Goal: Communication & Community: Answer question/provide support

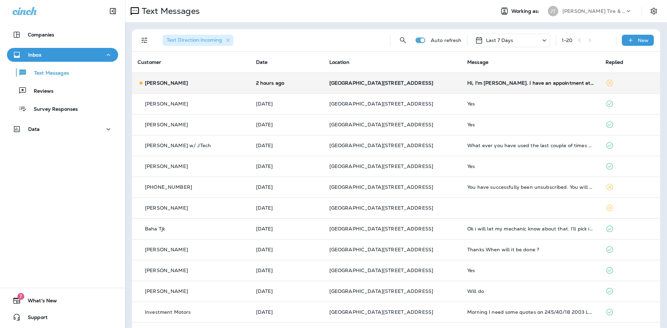
click at [513, 87] on td "Hi, I'm [PERSON_NAME]. I have an appointment at my son's school. I'll arrive at…" at bounding box center [531, 83] width 138 height 21
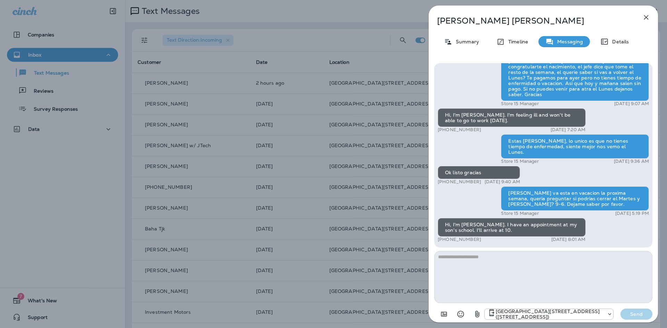
click at [644, 18] on icon "button" at bounding box center [646, 17] width 8 height 8
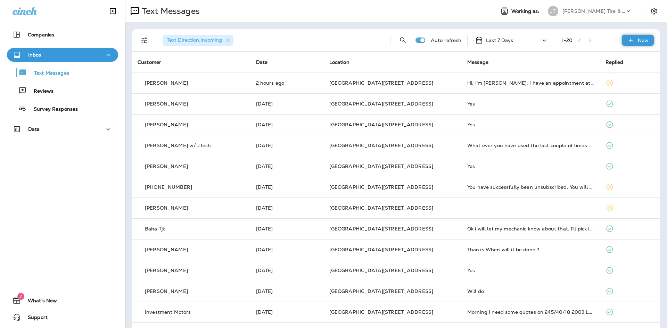
click at [632, 40] on div "New" at bounding box center [638, 40] width 32 height 11
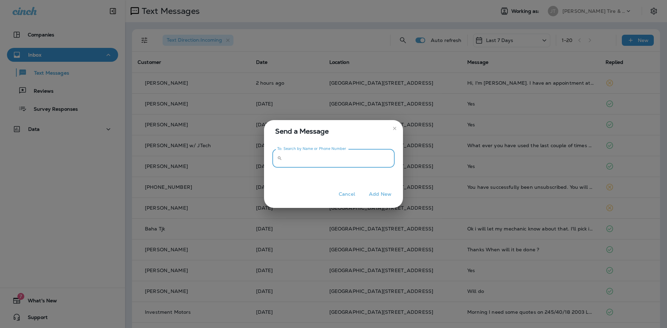
click at [305, 162] on input "To: Search by Name or Phone Number" at bounding box center [340, 158] width 110 height 18
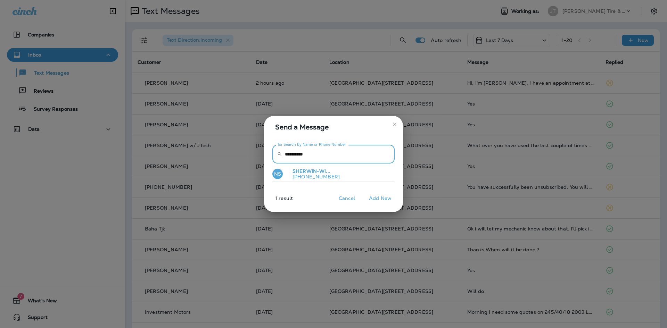
type input "**********"
click at [305, 176] on p "[PHONE_NUMBER]" at bounding box center [313, 177] width 53 height 6
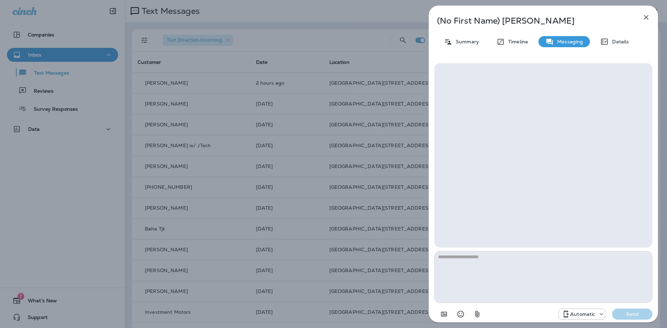
click at [535, 281] on textarea at bounding box center [543, 277] width 218 height 52
type textarea "*"
type textarea "**********"
click at [575, 318] on div "Automatic" at bounding box center [582, 314] width 46 height 8
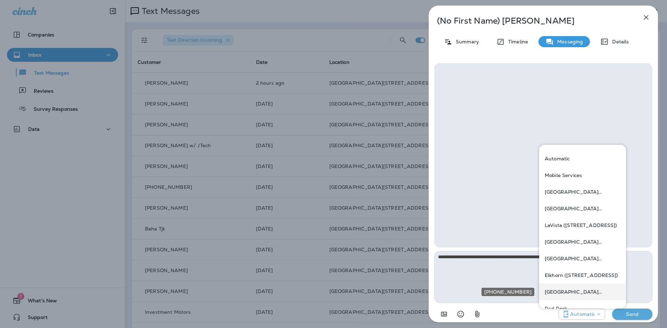
click at [588, 291] on p "[GEOGRAPHIC_DATA][STREET_ADDRESS] ([STREET_ADDRESS])" at bounding box center [583, 292] width 76 height 6
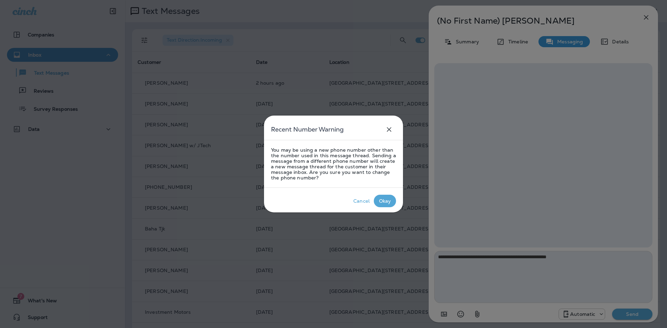
click at [382, 202] on div "Okay" at bounding box center [385, 201] width 12 height 6
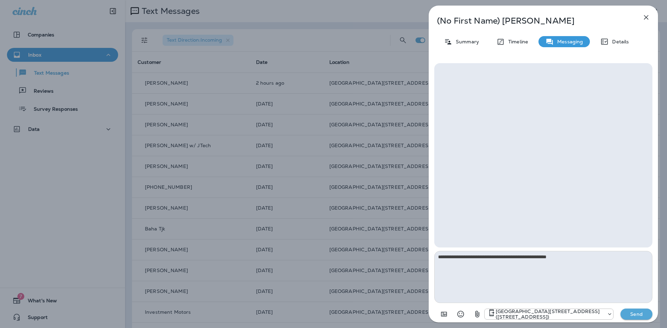
click at [630, 312] on p "Send" at bounding box center [636, 314] width 29 height 6
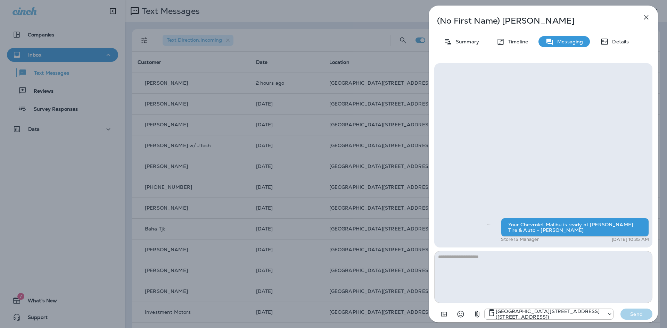
click at [647, 18] on icon "button" at bounding box center [646, 17] width 8 height 8
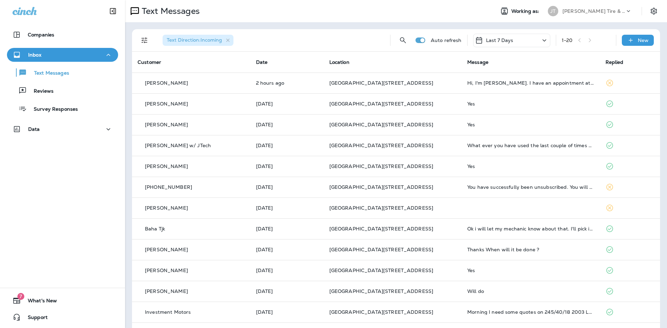
click at [529, 36] on div "Last 7 Days" at bounding box center [511, 41] width 77 height 14
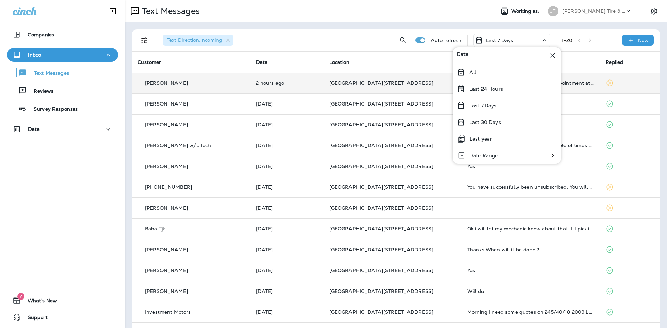
click at [493, 88] on p "Last 24 Hours" at bounding box center [486, 89] width 34 height 6
